Goal: Transaction & Acquisition: Book appointment/travel/reservation

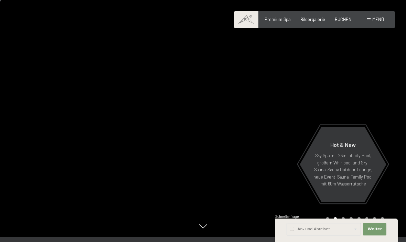
scroll to position [6, 0]
click at [345, 17] on div "Buchen Anfragen Premium Spa Bildergalerie BUCHEN Menü DE IT EN Gutschein Bilder…" at bounding box center [314, 20] width 139 height 6
click at [340, 21] on span "BUCHEN" at bounding box center [343, 20] width 17 height 6
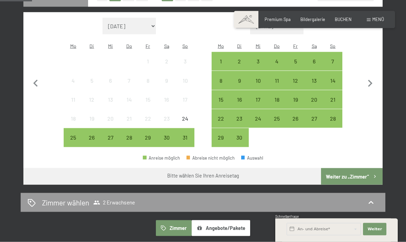
scroll to position [184, 0]
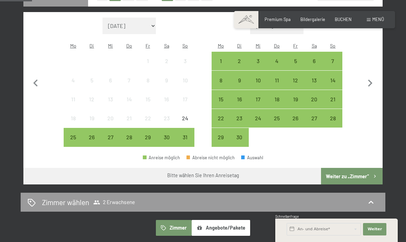
click at [367, 84] on icon "button" at bounding box center [370, 83] width 14 height 14
select select "2025-09-01"
select select "2025-10-01"
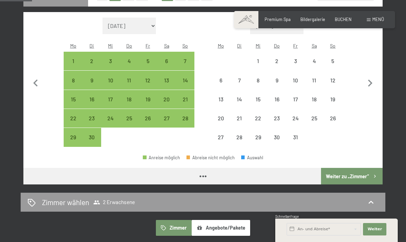
select select "2025-09-01"
select select "2025-10-01"
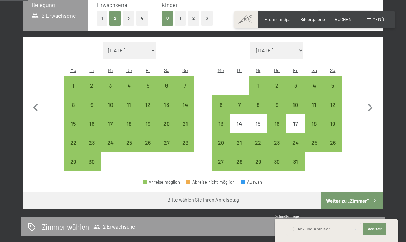
scroll to position [159, 0]
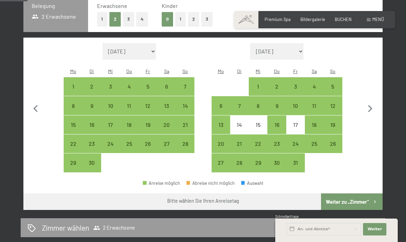
click at [251, 84] on div "1" at bounding box center [257, 92] width 17 height 17
select select "2025-09-01"
select select "2025-10-01"
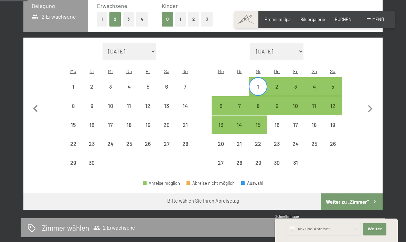
click at [335, 84] on div "5" at bounding box center [332, 92] width 17 height 17
select select "2025-09-01"
select select "2025-10-01"
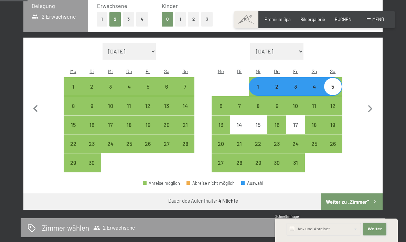
click at [375, 232] on span "Weiter" at bounding box center [374, 229] width 14 height 6
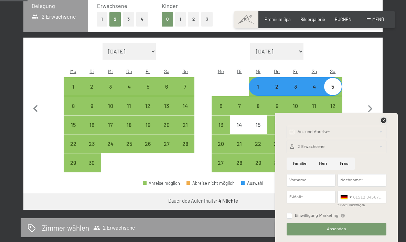
click at [384, 123] on icon at bounding box center [384, 120] width 6 height 6
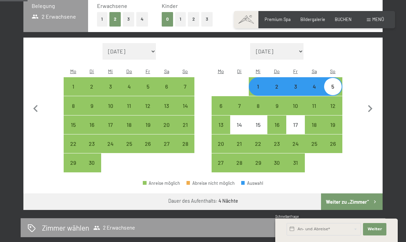
click at [365, 194] on button "Weiter zu „Zimmer“" at bounding box center [352, 201] width 62 height 17
select select "2025-09-01"
select select "2025-10-01"
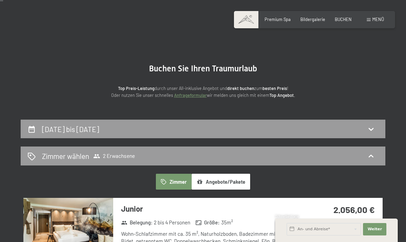
scroll to position [0, 0]
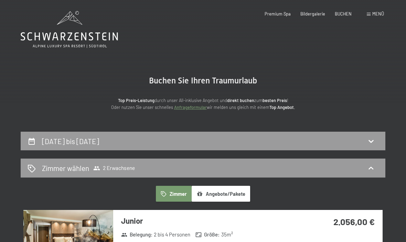
click at [341, 88] on div "Buchen Sie Ihren Traumurlaub Top Preis-Leistung durch unser All-inklusive Angeb…" at bounding box center [203, 93] width 316 height 35
